Goal: Transaction & Acquisition: Book appointment/travel/reservation

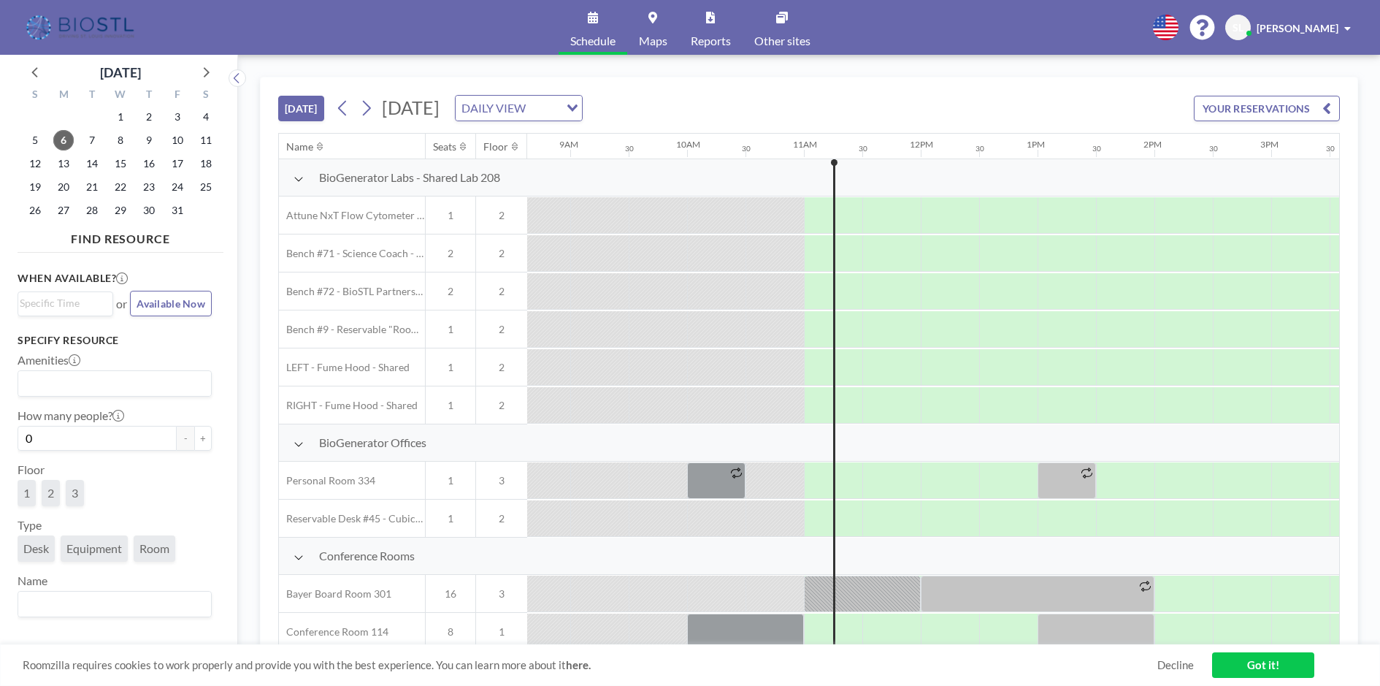
scroll to position [0, 1227]
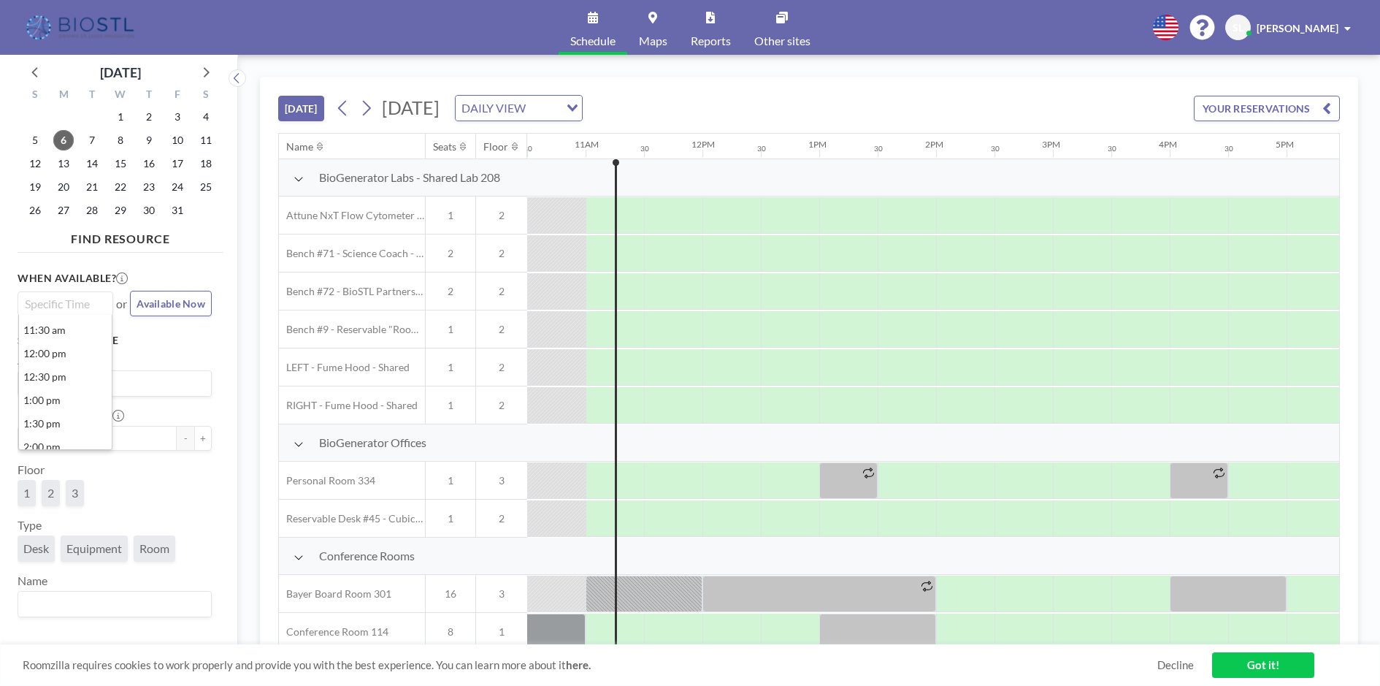
click at [65, 310] on input "Search for option" at bounding box center [62, 304] width 85 height 18
click at [66, 356] on li "12:00 pm" at bounding box center [65, 353] width 93 height 23
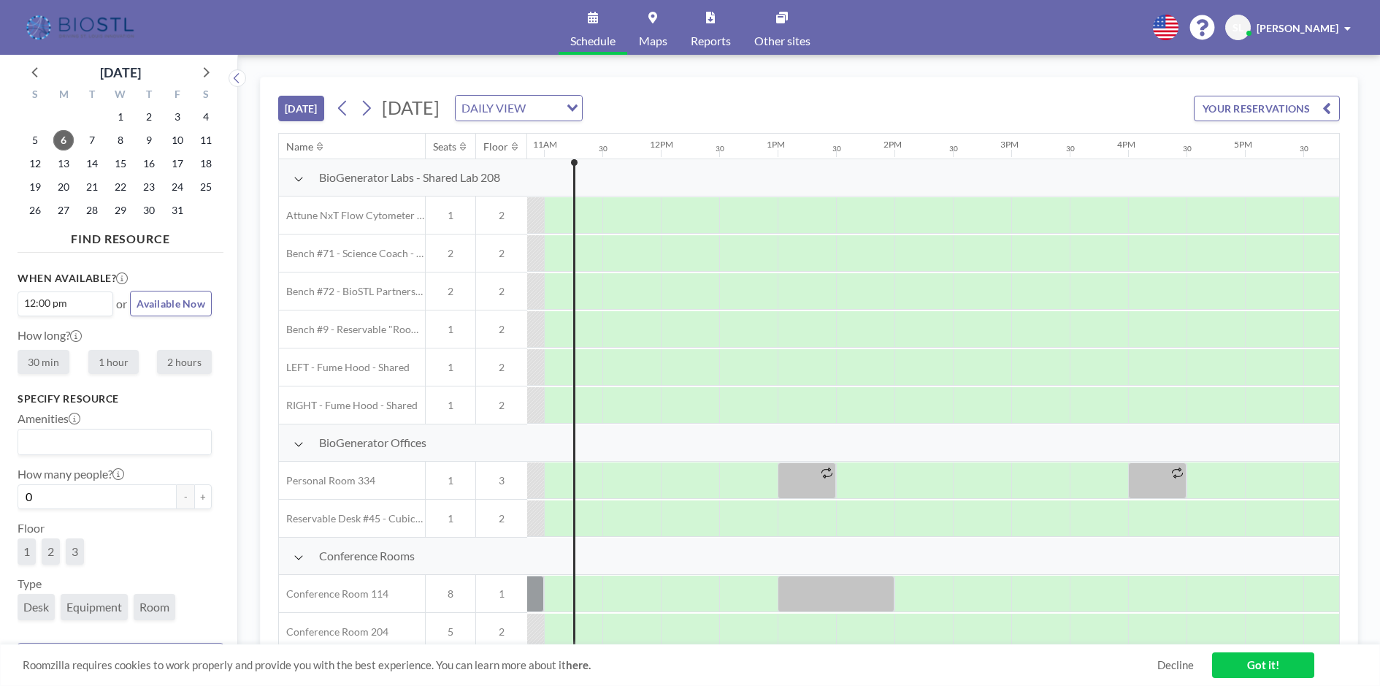
scroll to position [0, 1344]
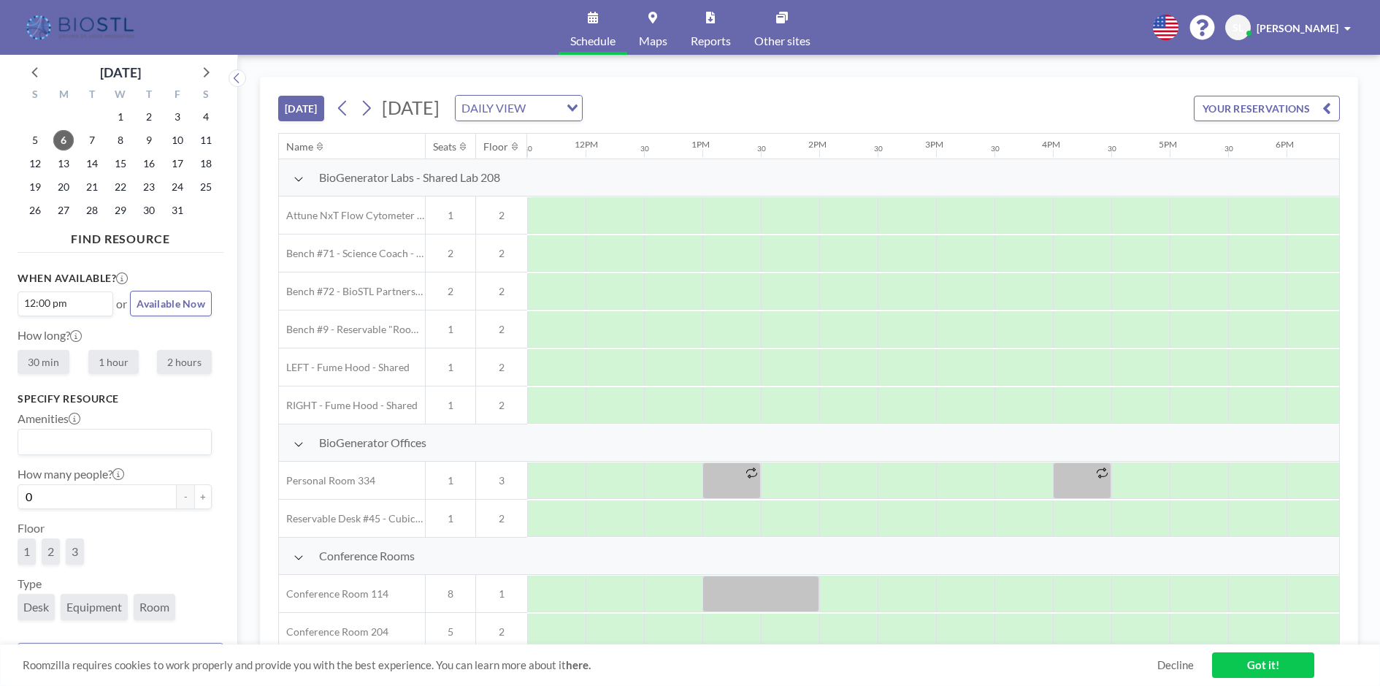
click at [96, 359] on label "1 hour" at bounding box center [113, 362] width 50 height 24
radio input "true"
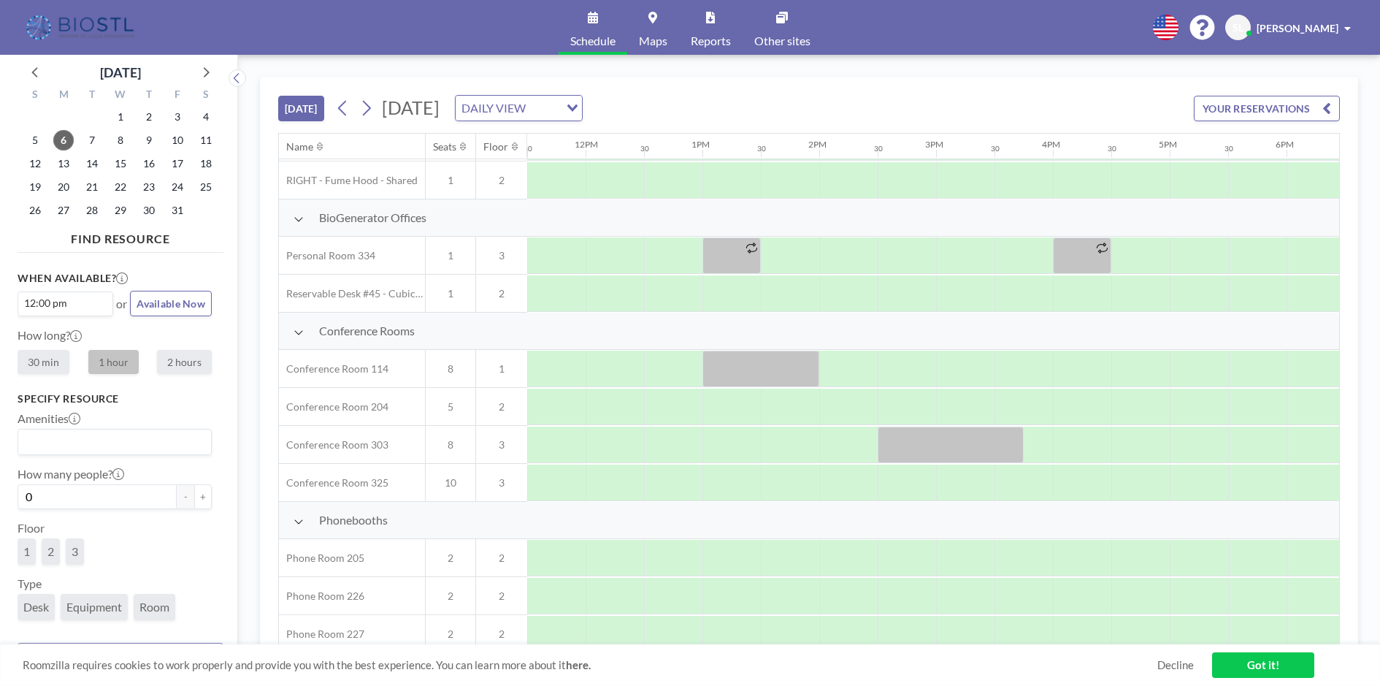
scroll to position [240, 1344]
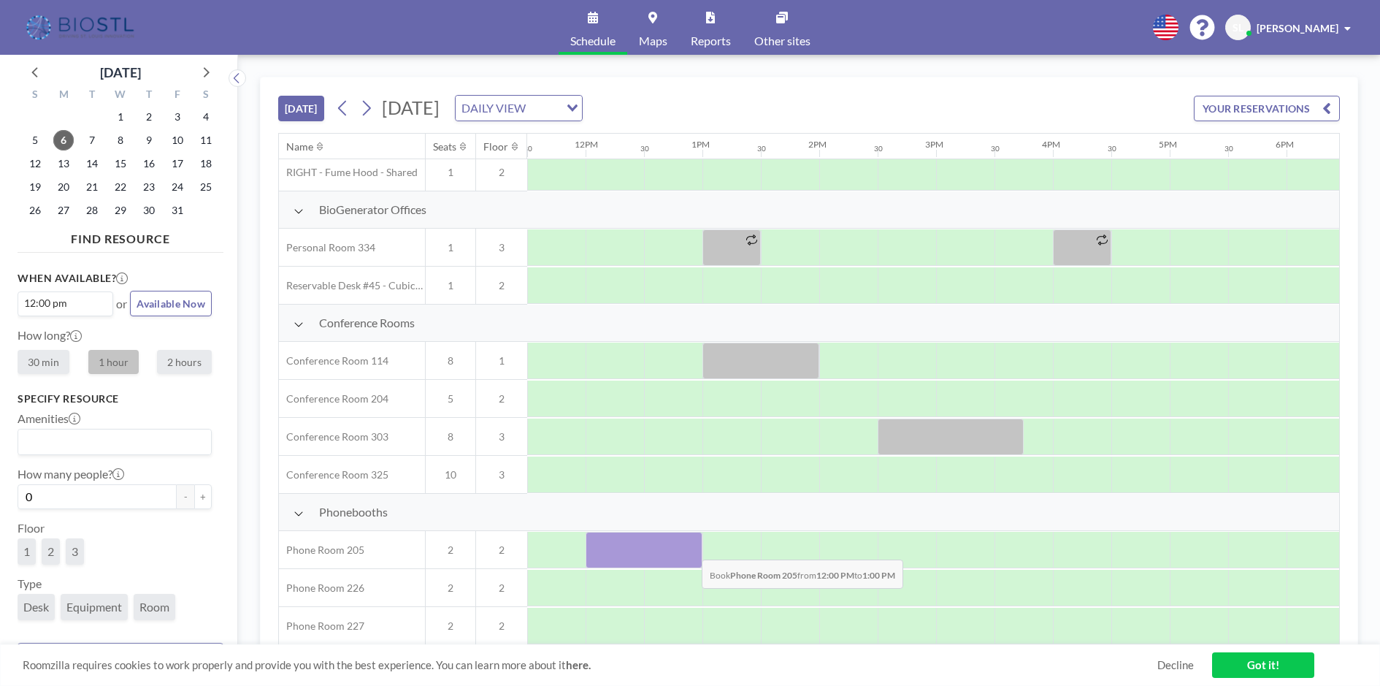
drag, startPoint x: 629, startPoint y: 551, endPoint x: 690, endPoint y: 548, distance: 60.7
click at [690, 548] on div at bounding box center [644, 550] width 117 height 37
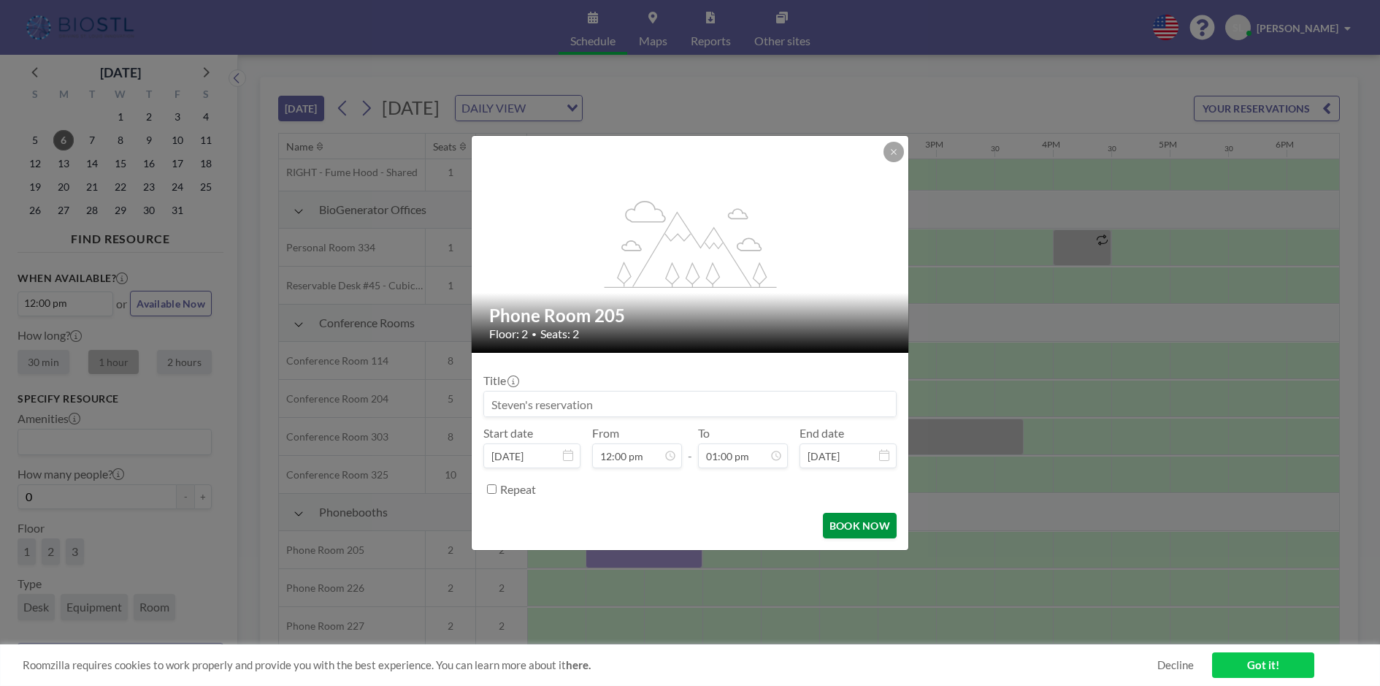
click at [843, 526] on button "BOOK NOW" at bounding box center [860, 526] width 74 height 26
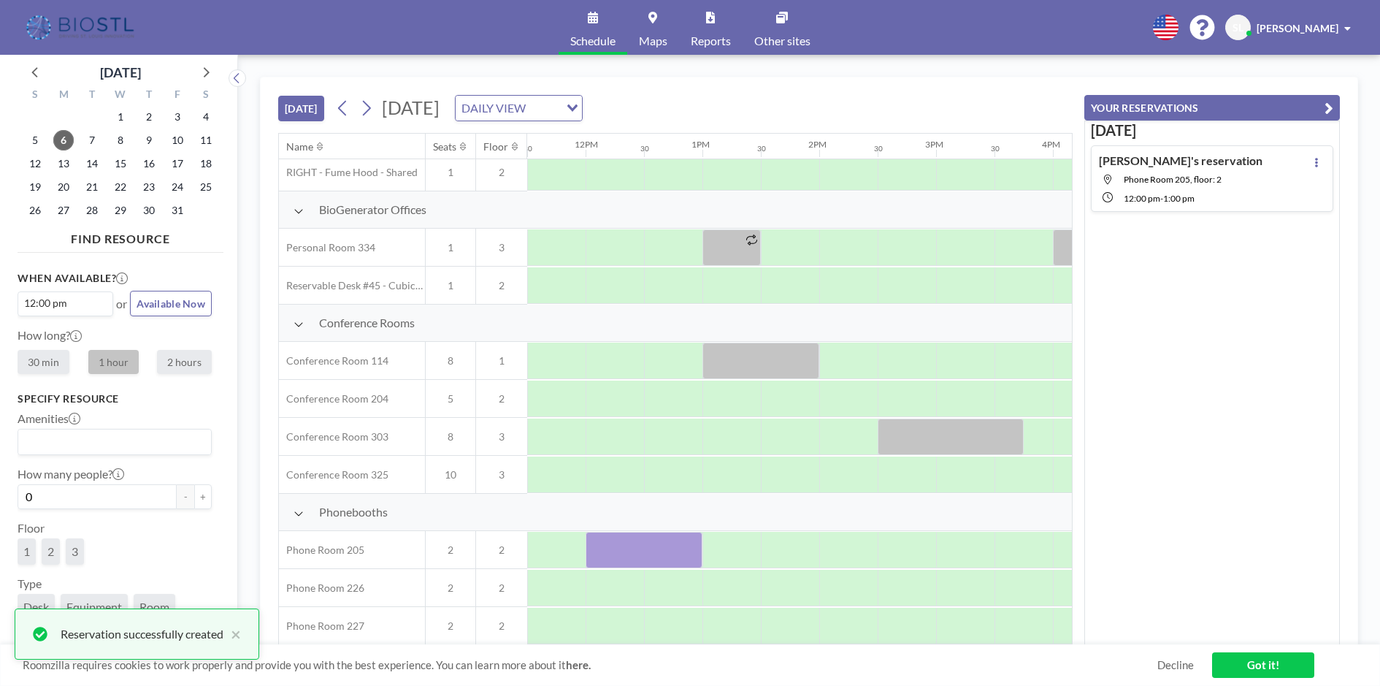
click at [1276, 662] on link "Got it!" at bounding box center [1263, 665] width 102 height 26
